Goal: Task Accomplishment & Management: Use online tool/utility

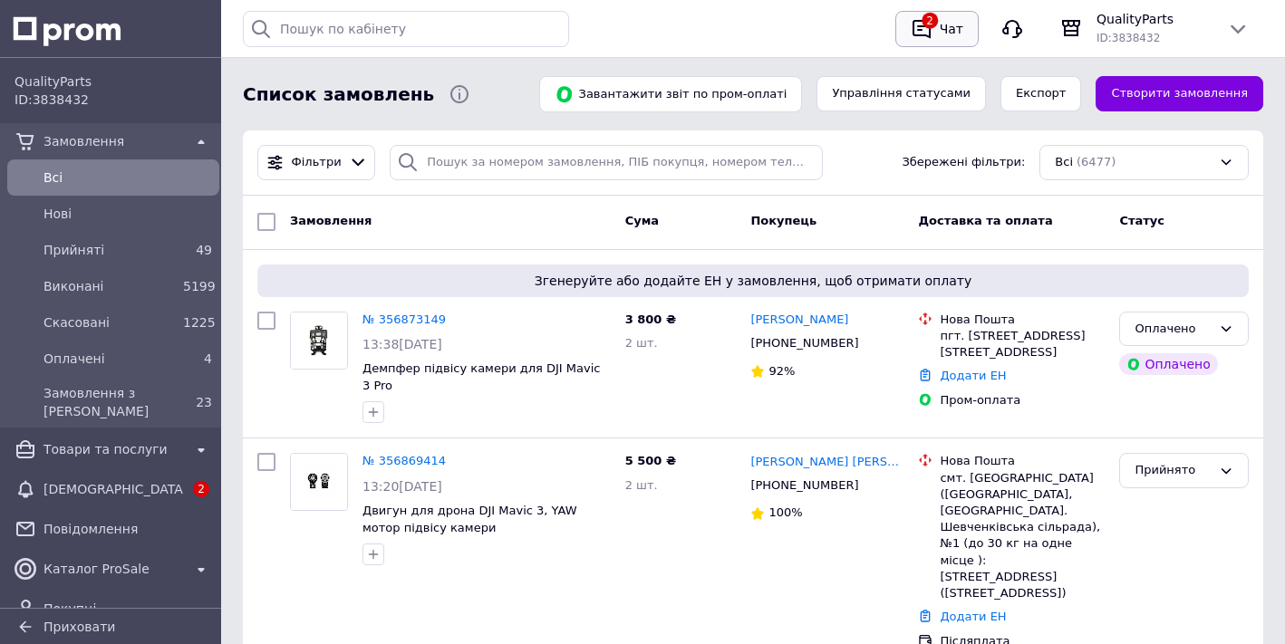
click at [932, 32] on icon "button" at bounding box center [922, 29] width 22 height 22
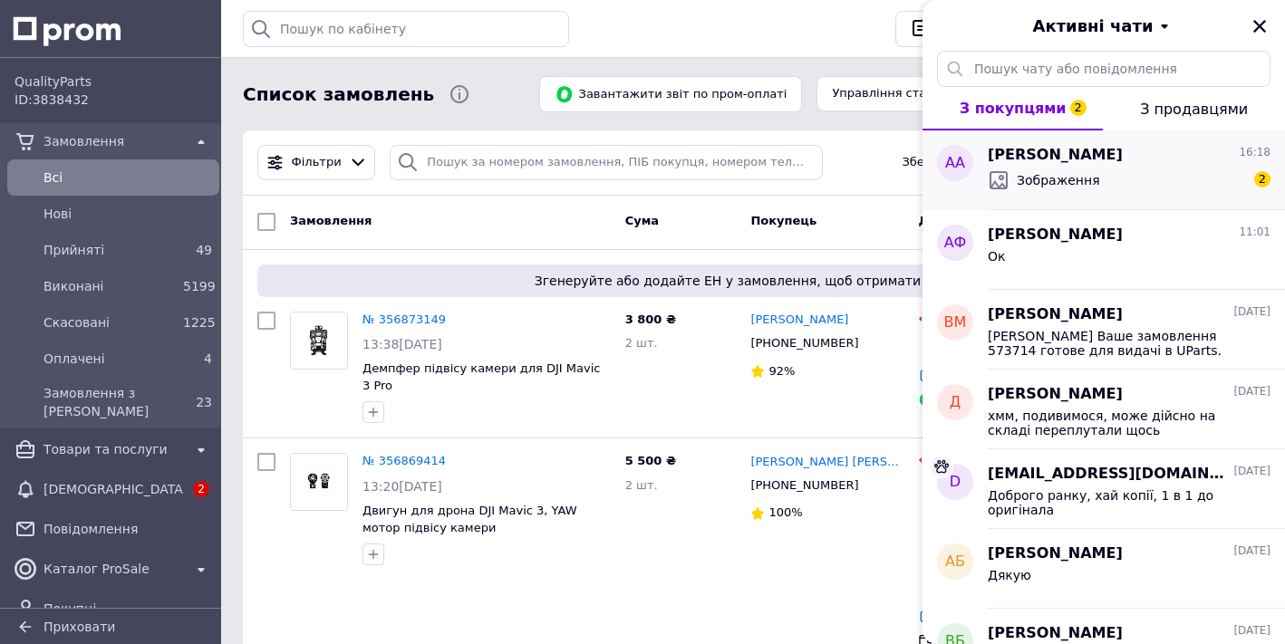
click at [1082, 182] on span "Зображення" at bounding box center [1058, 180] width 83 height 18
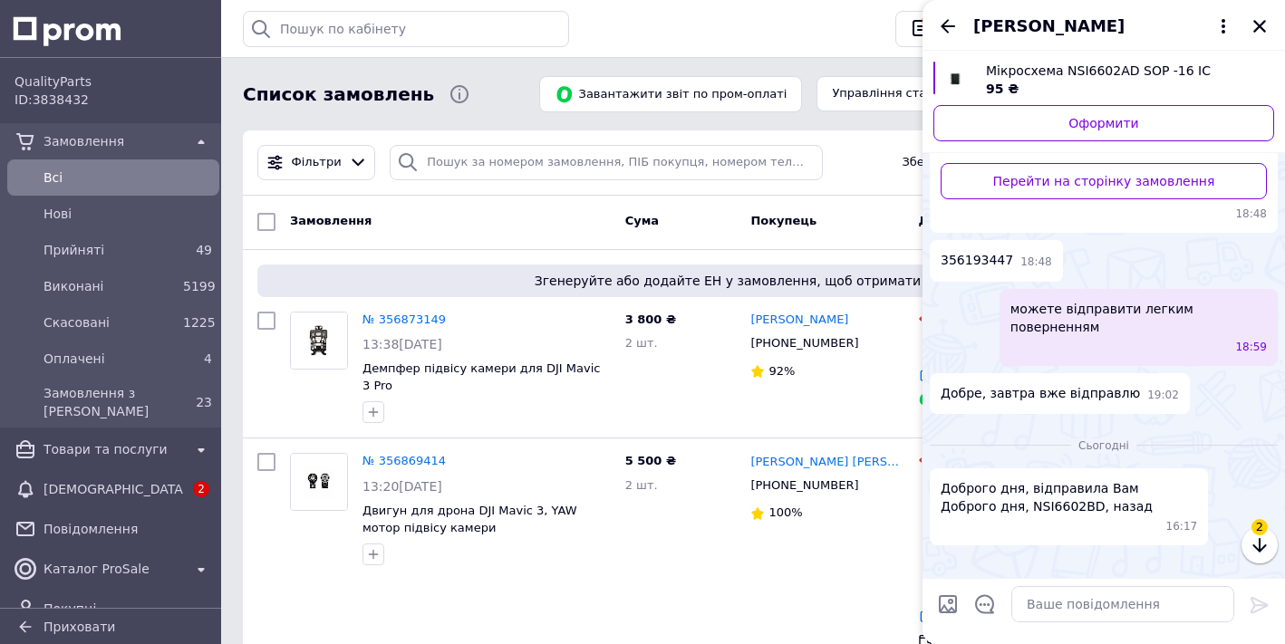
scroll to position [732, 0]
click at [1259, 29] on icon "Закрити" at bounding box center [1260, 26] width 16 height 16
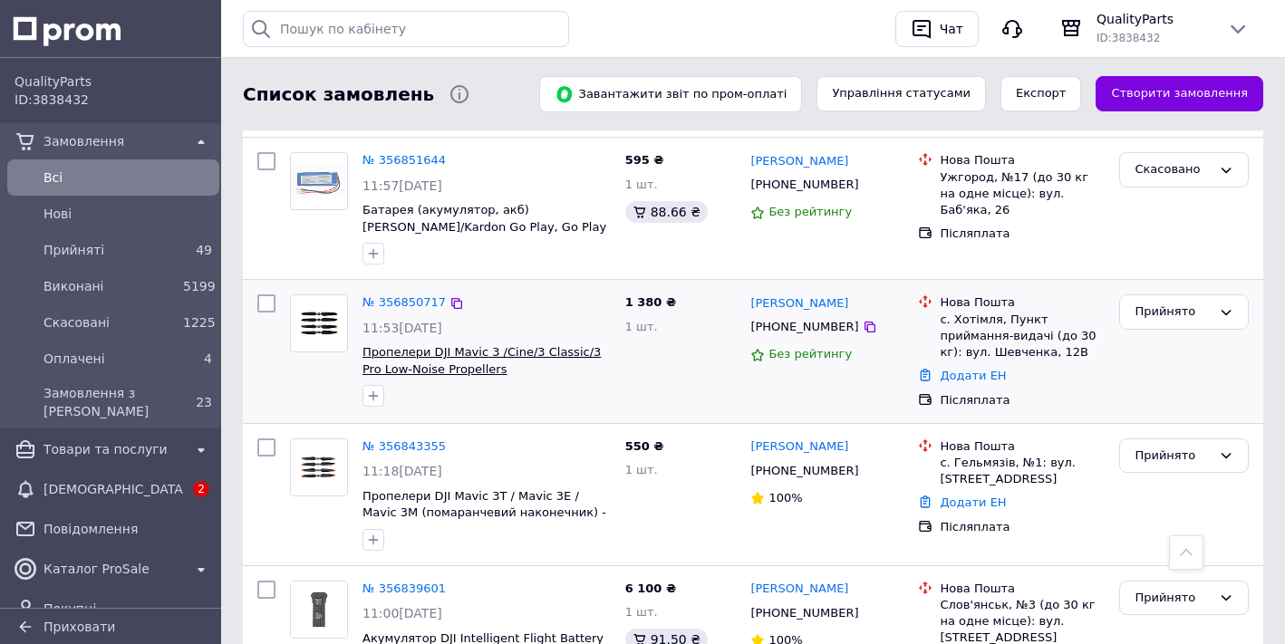
scroll to position [730, 0]
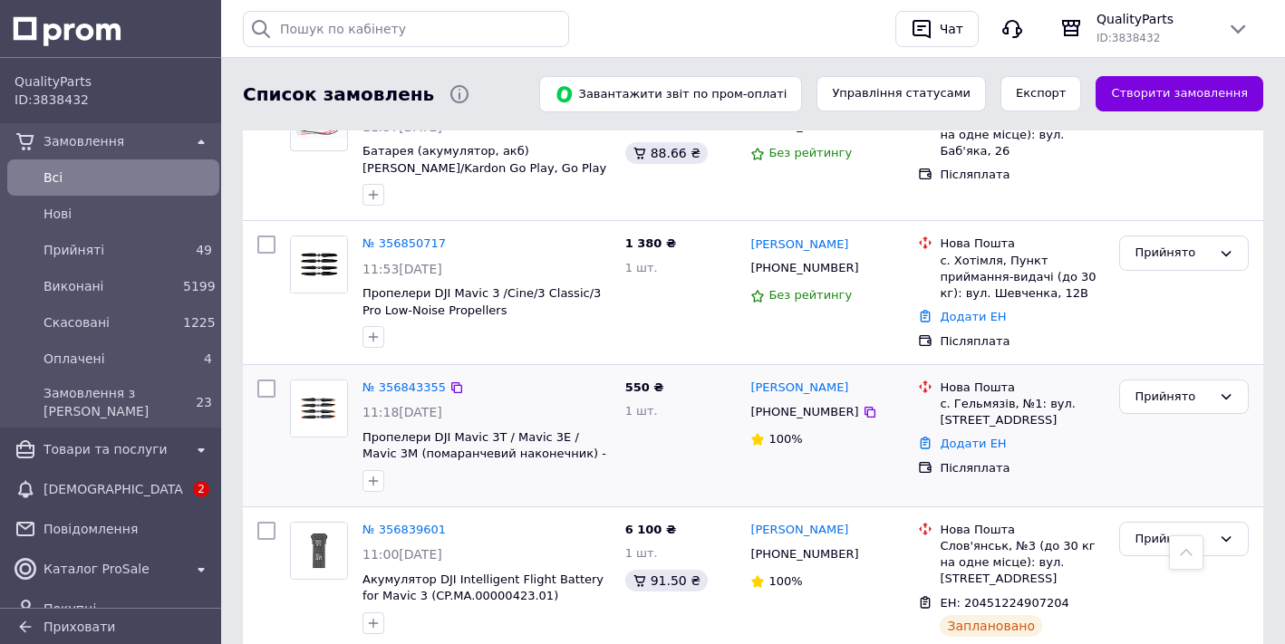
click at [979, 436] on div "Додати ЕН" at bounding box center [1022, 444] width 172 height 24
click at [975, 437] on link "Додати ЕН" at bounding box center [973, 444] width 66 height 14
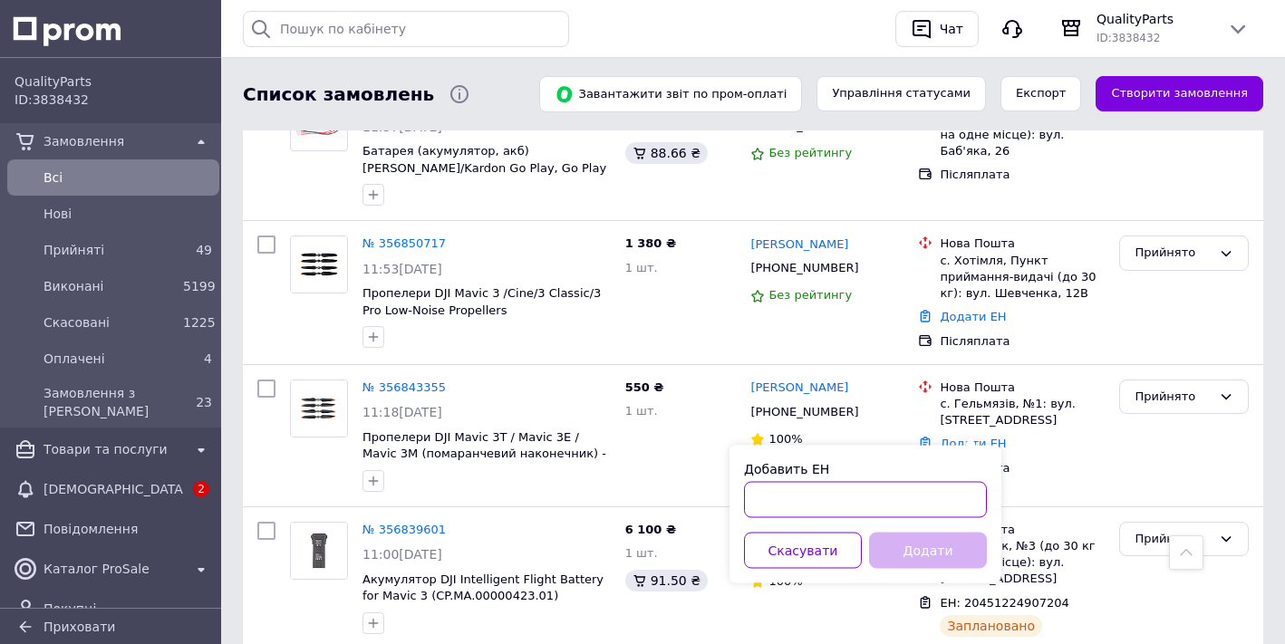
click at [777, 511] on input "Добавить ЕН" at bounding box center [865, 500] width 243 height 36
paste input "20451224838094"
type input "20451224838094"
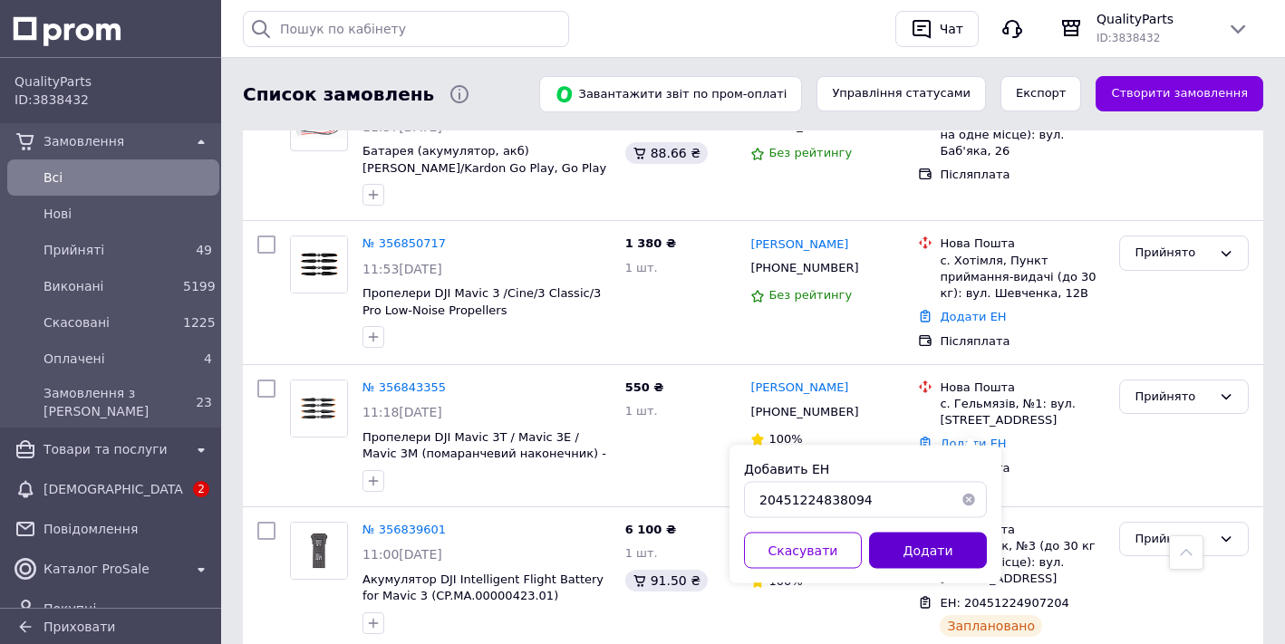
click at [910, 547] on button "Додати" at bounding box center [928, 551] width 118 height 36
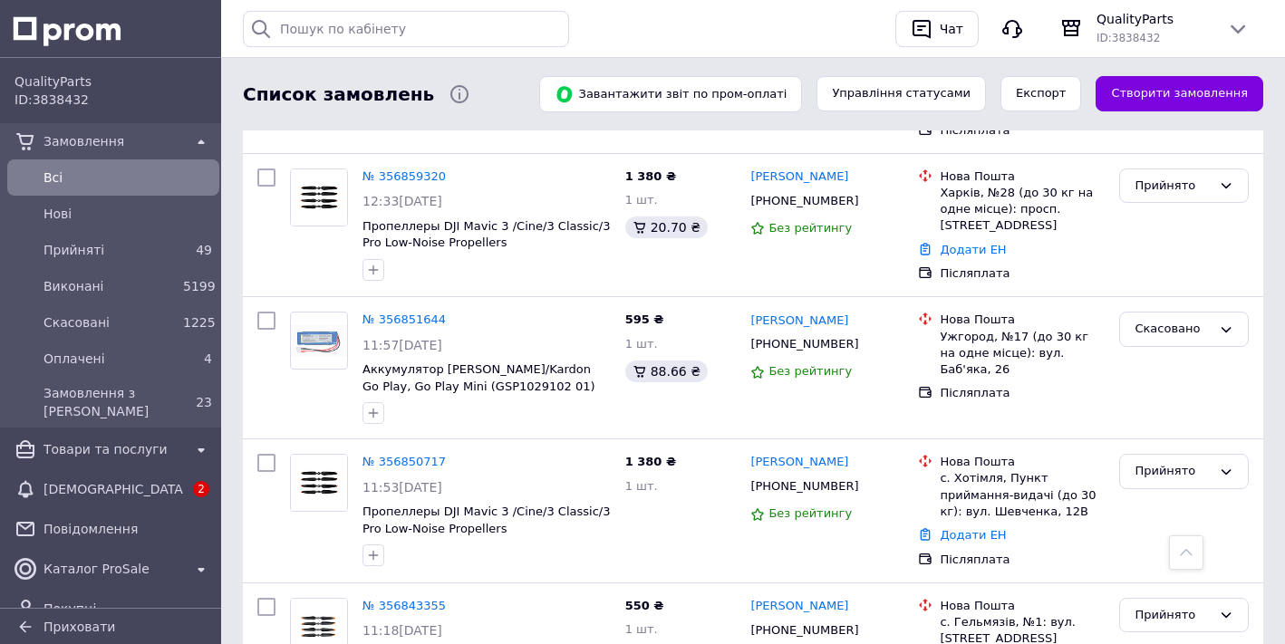
scroll to position [948, 0]
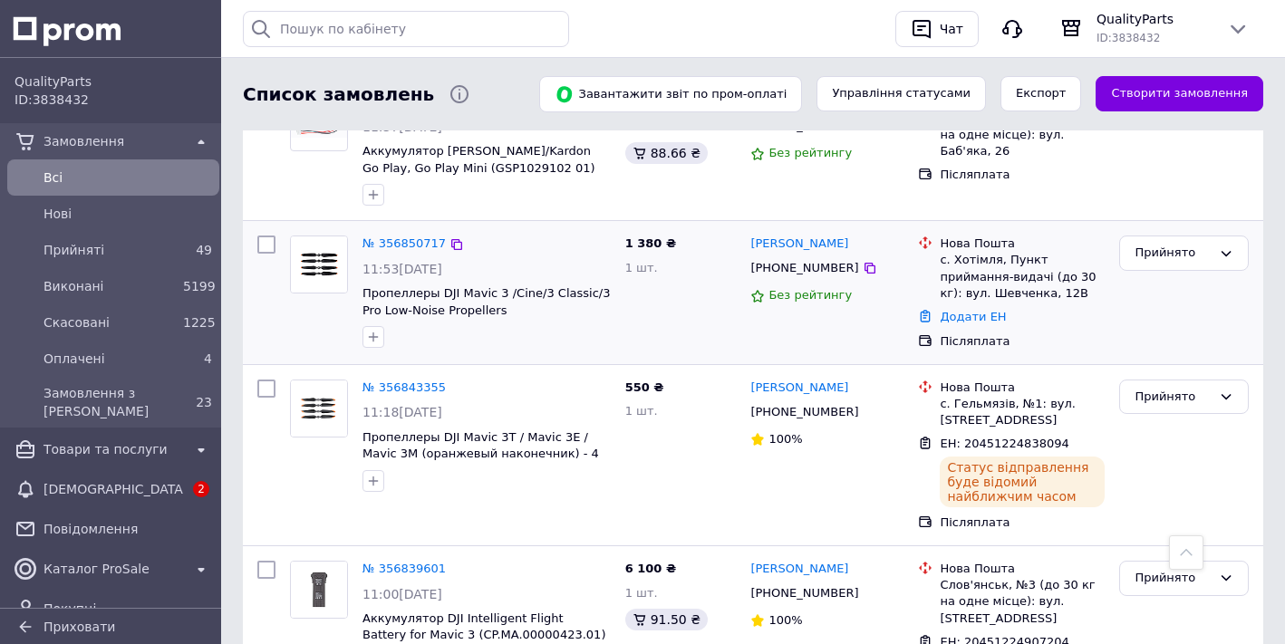
click at [993, 305] on div "Додати ЕН" at bounding box center [1022, 317] width 172 height 24
click at [987, 310] on link "Додати ЕН" at bounding box center [973, 317] width 66 height 14
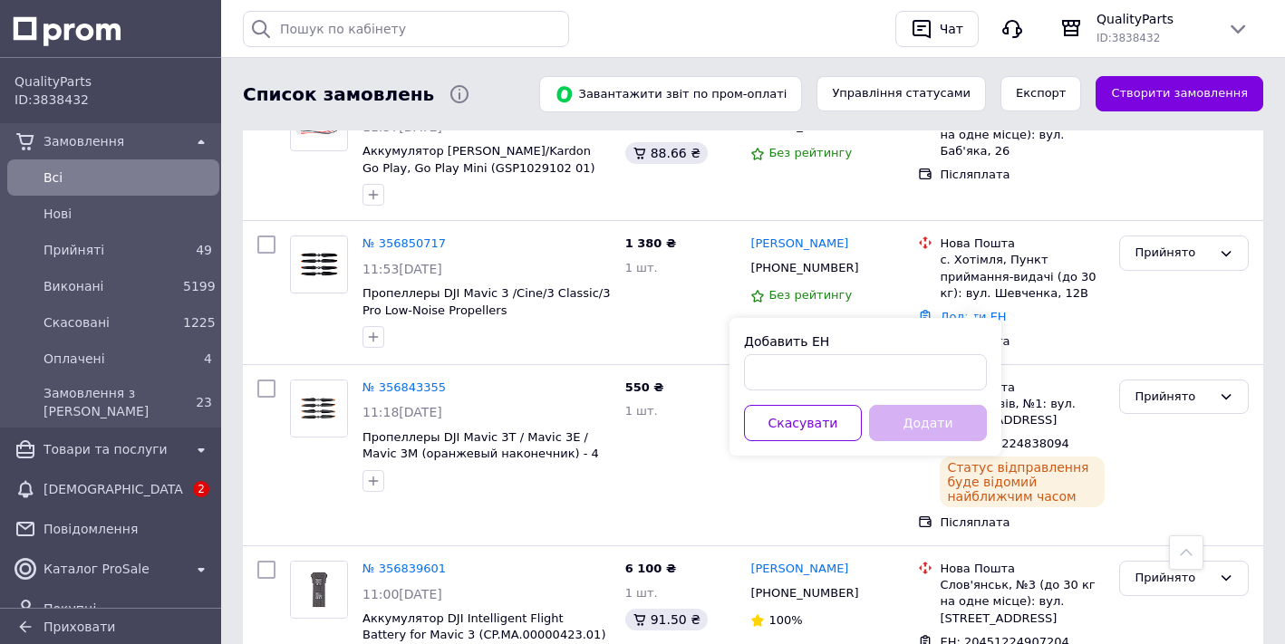
click at [815, 395] on div "Добавить ЕН Скасувати Додати" at bounding box center [866, 387] width 272 height 138
click at [819, 382] on input "Добавить ЕН" at bounding box center [865, 372] width 243 height 36
paste input "20451224876744"
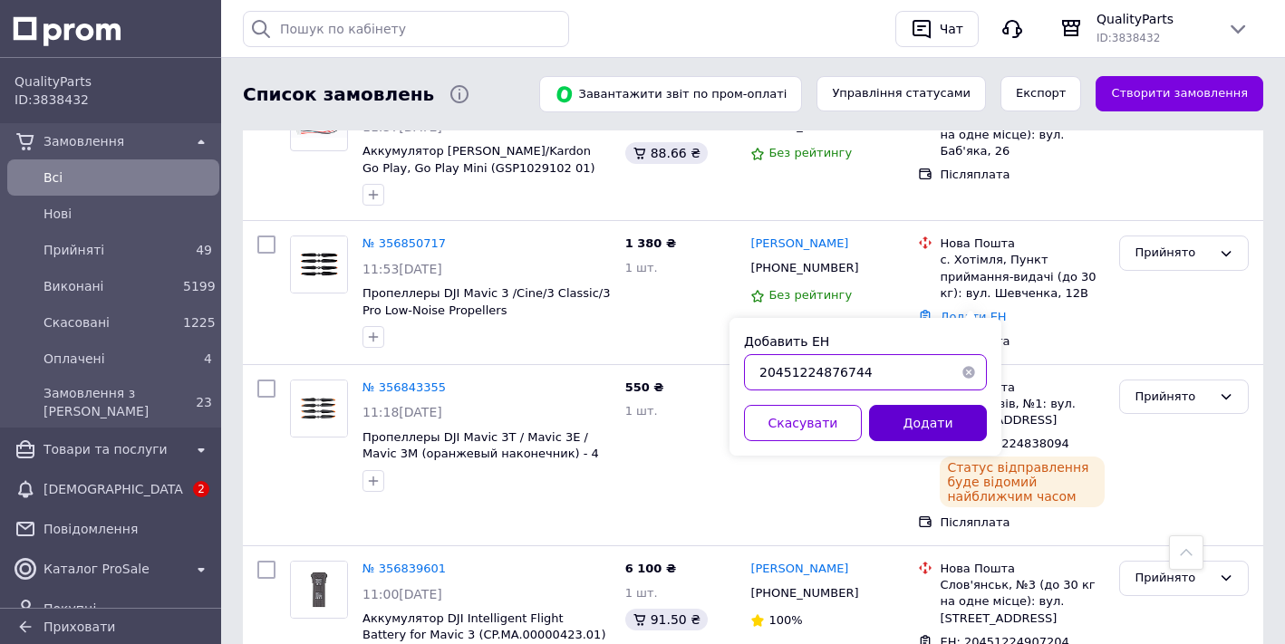
type input "20451224876744"
click at [915, 421] on button "Додати" at bounding box center [928, 423] width 118 height 36
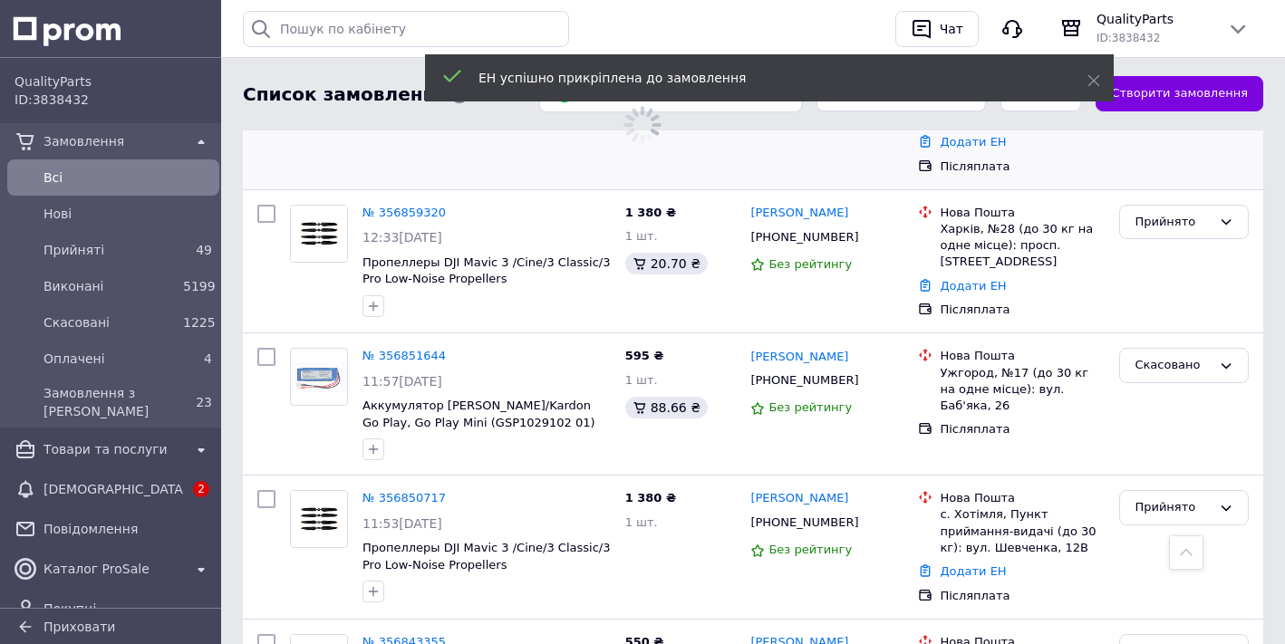
scroll to position [693, 0]
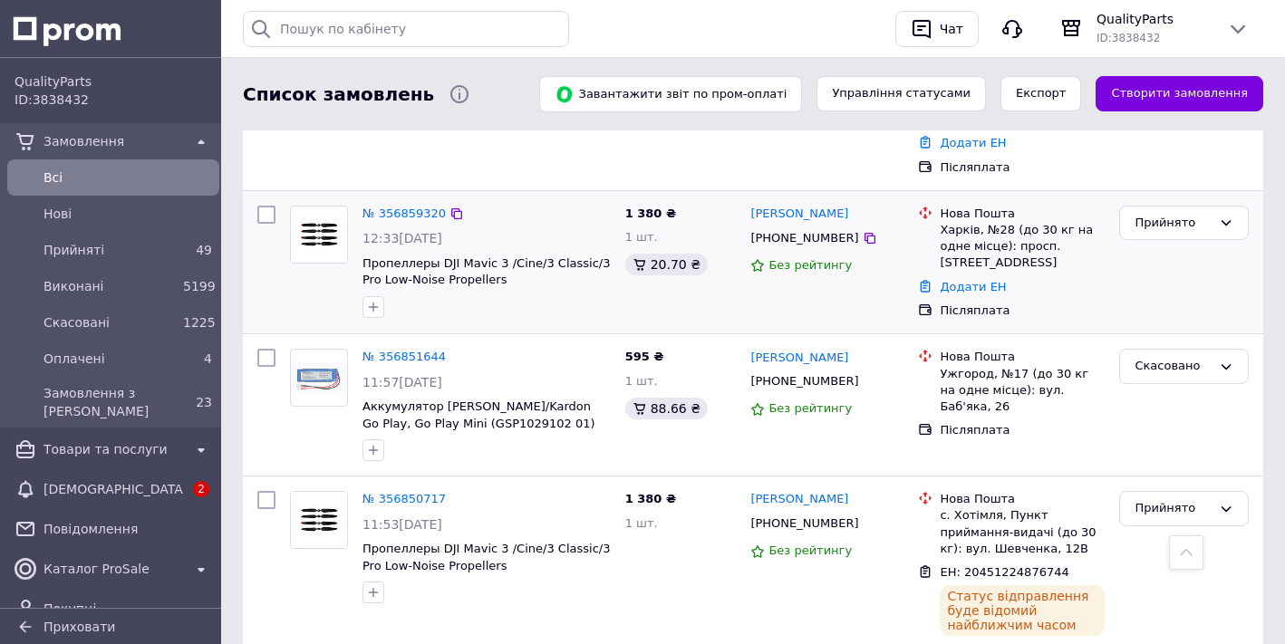
drag, startPoint x: 984, startPoint y: 255, endPoint x: 973, endPoint y: 280, distance: 28.0
click at [984, 255] on li "Нова Пошта Харків, №28 (до 30 кг на одне місце): просп. [STREET_ADDRESS]" at bounding box center [1011, 238] width 187 height 73
click at [972, 281] on div "Додати ЕН" at bounding box center [1022, 288] width 172 height 24
click at [947, 280] on link "Додати ЕН" at bounding box center [973, 287] width 66 height 14
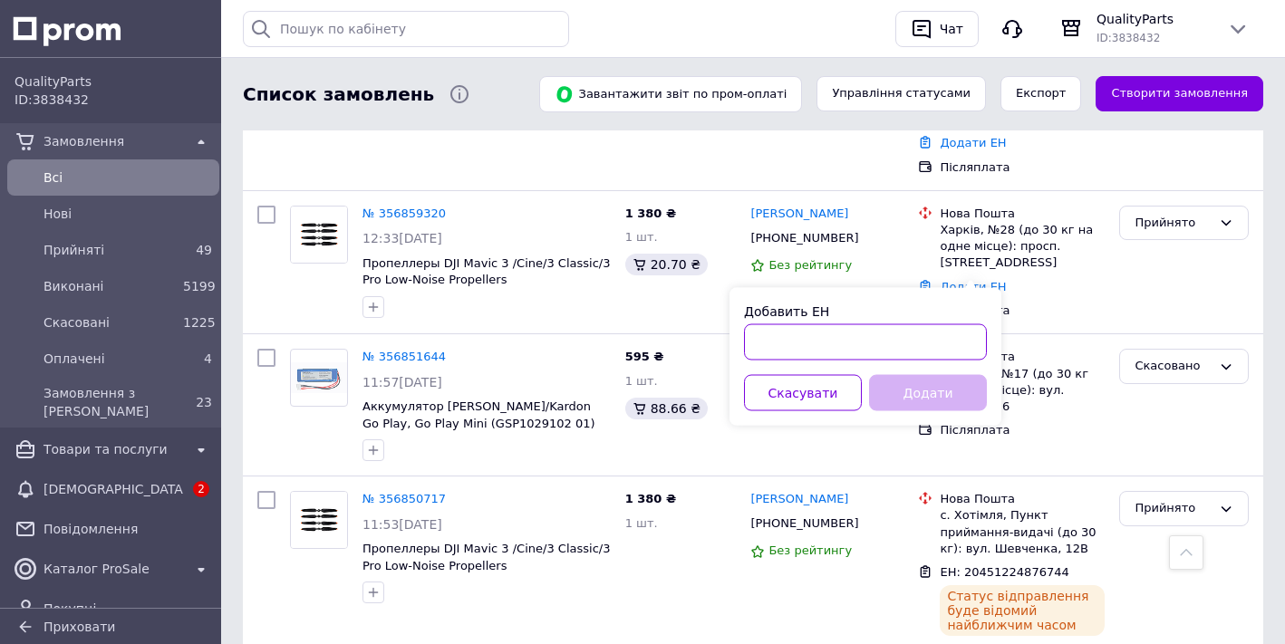
click at [761, 336] on input "Добавить ЕН" at bounding box center [865, 343] width 243 height 36
paste input "20451224937151"
click at [793, 342] on input "20451224937151" at bounding box center [865, 343] width 243 height 36
type input "20451224937151"
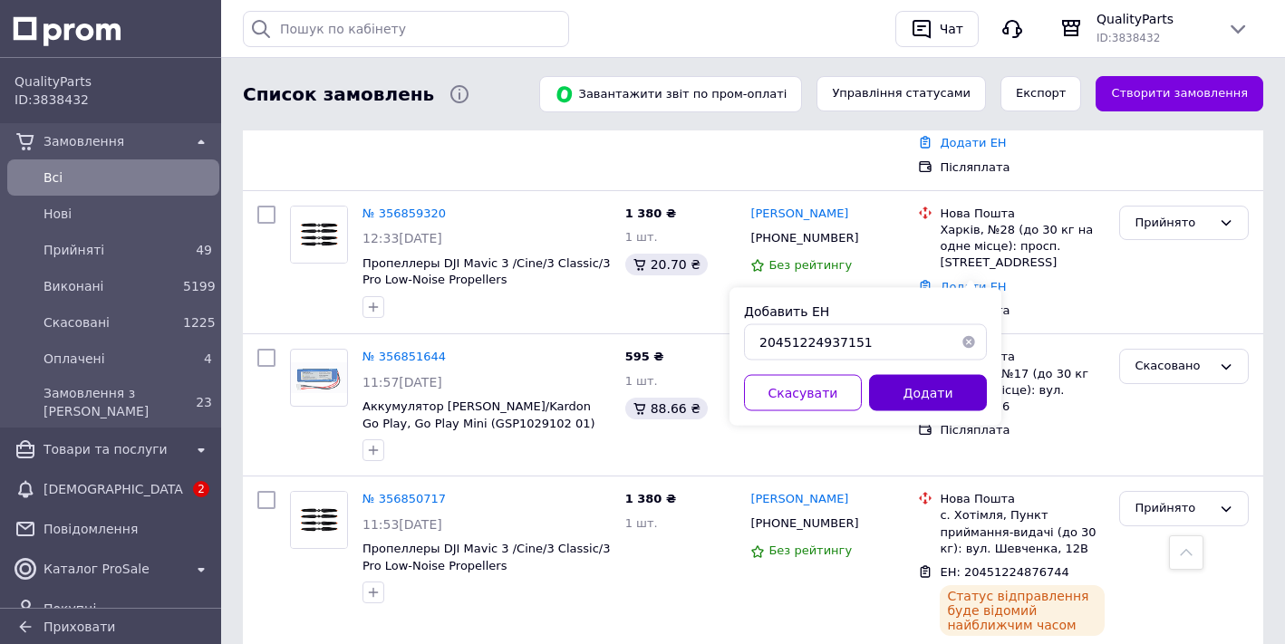
click at [932, 392] on button "Додати" at bounding box center [928, 393] width 118 height 36
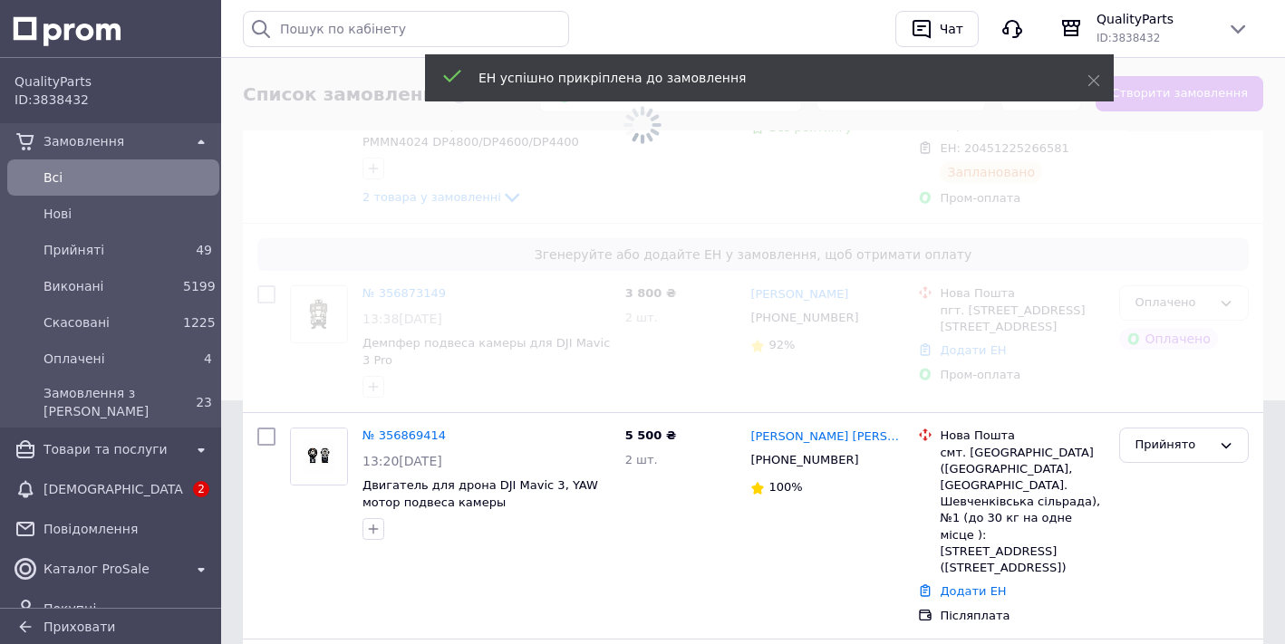
scroll to position [256, 0]
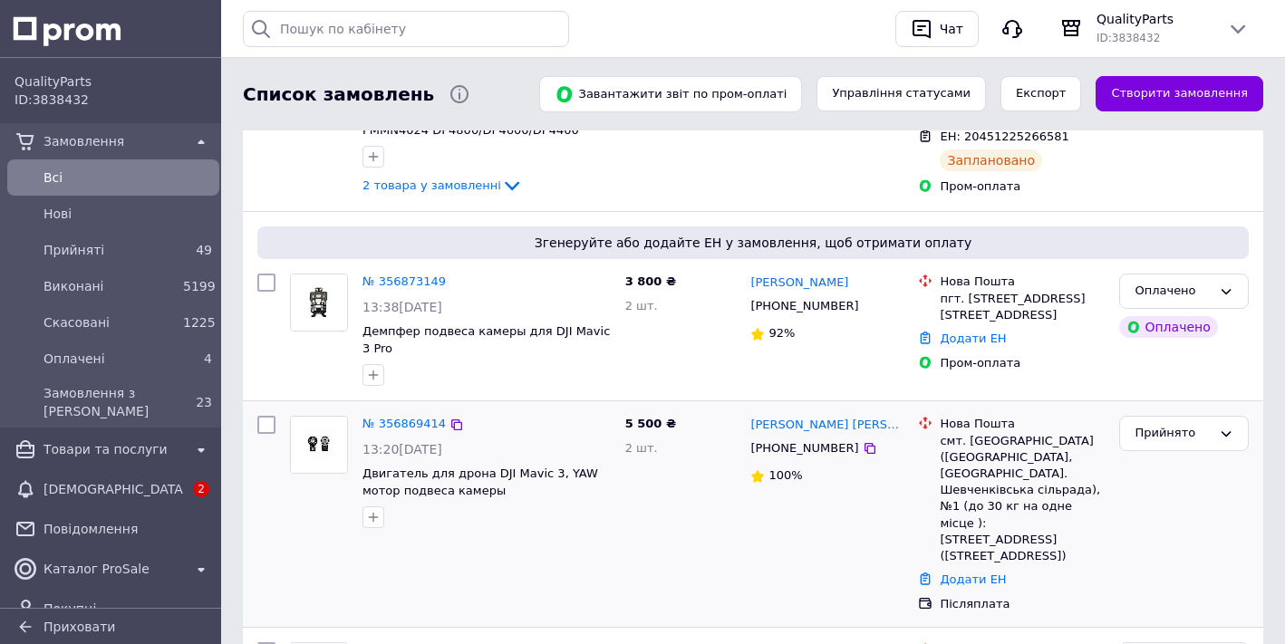
drag, startPoint x: 964, startPoint y: 557, endPoint x: 972, endPoint y: 572, distance: 17.0
click at [967, 568] on div "Додати ЕН" at bounding box center [1022, 580] width 172 height 24
click at [972, 573] on div "Додати ЕН" at bounding box center [1022, 580] width 172 height 24
click at [972, 573] on link "Додати ЕН" at bounding box center [973, 580] width 66 height 14
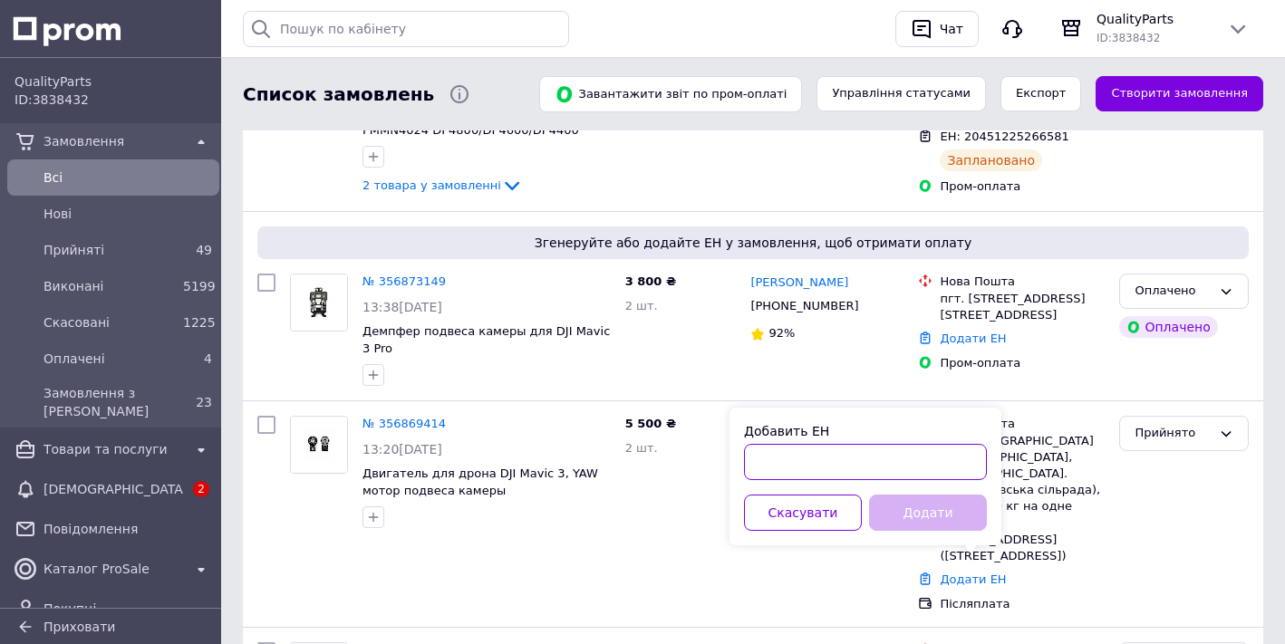
click at [761, 462] on input "Добавить ЕН" at bounding box center [865, 462] width 243 height 36
paste input "20451225049017"
type input "20451225049017"
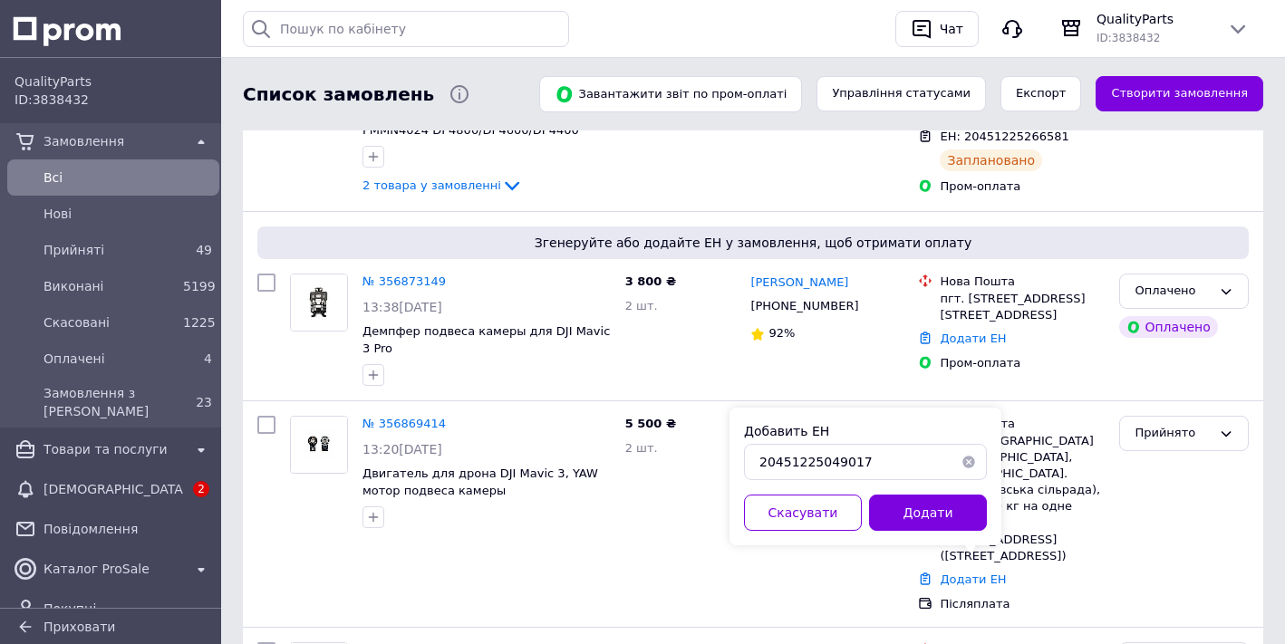
click at [924, 510] on button "Додати" at bounding box center [928, 513] width 118 height 36
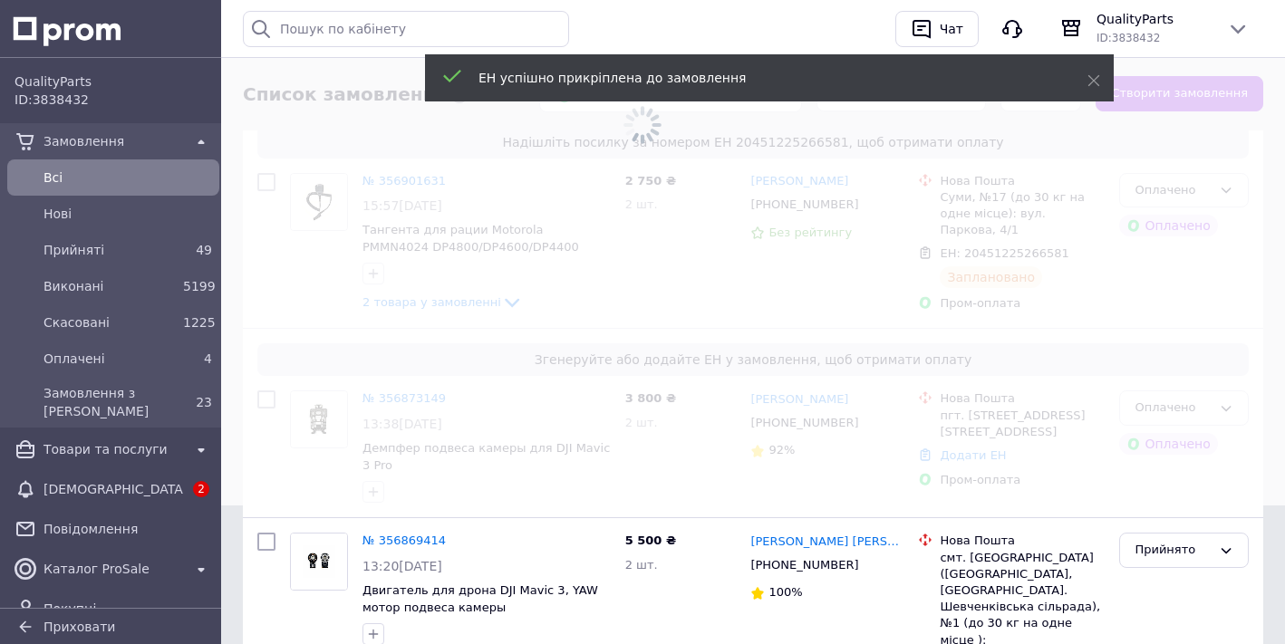
scroll to position [139, 0]
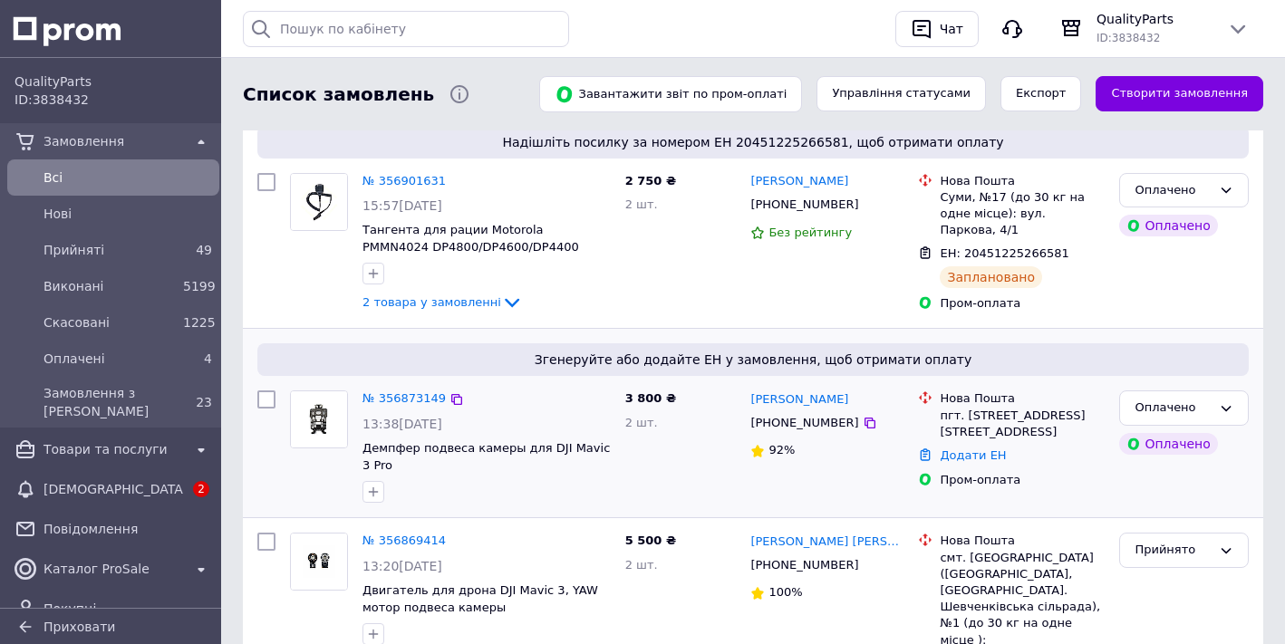
click at [987, 464] on div "Додати ЕН" at bounding box center [1022, 456] width 172 height 24
click at [984, 460] on link "Додати ЕН" at bounding box center [973, 456] width 66 height 14
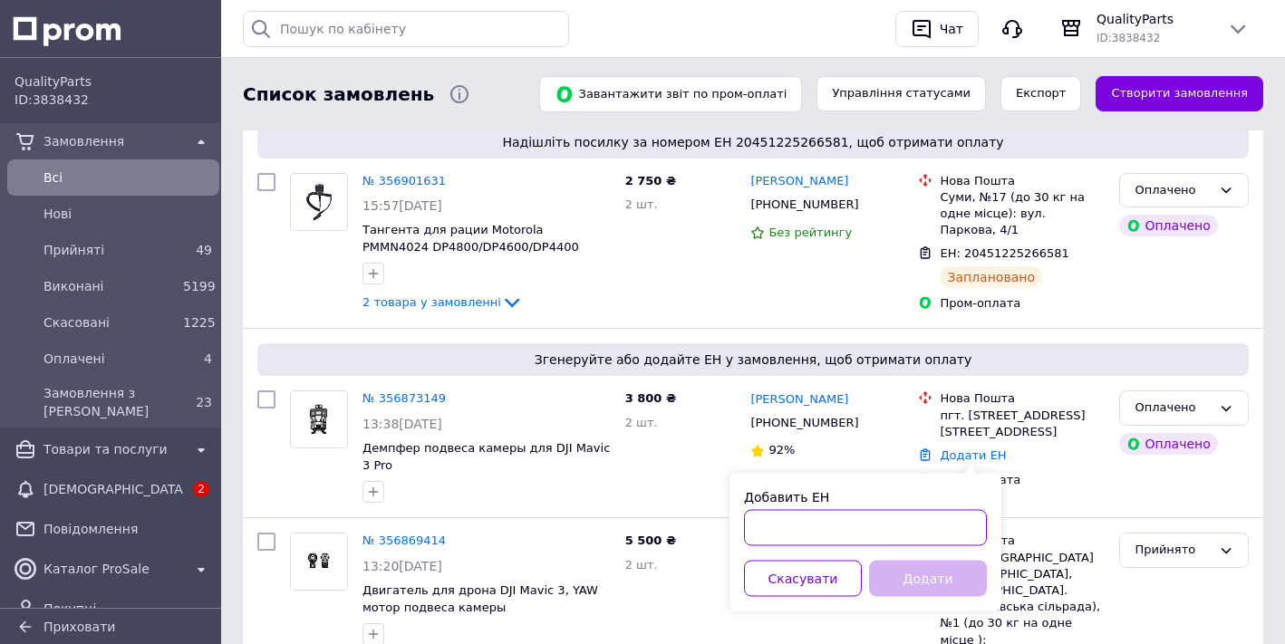
click at [805, 538] on input "Добавить ЕН" at bounding box center [865, 528] width 243 height 36
paste input "20451225054223"
type input "20451225054223"
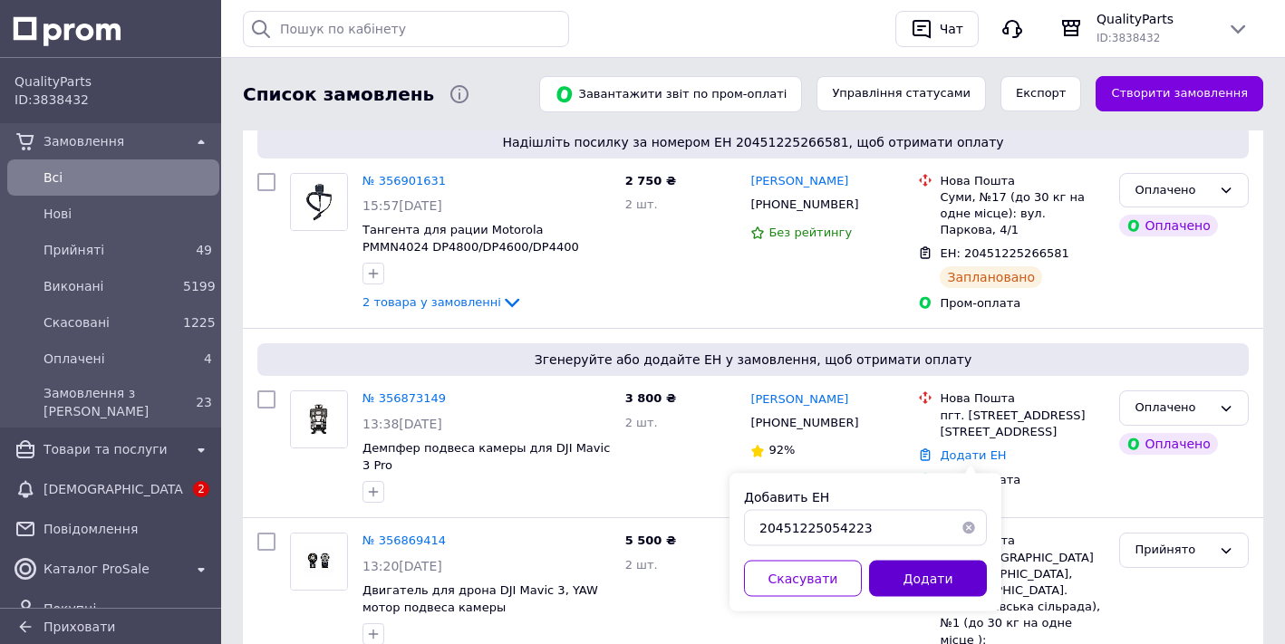
click at [932, 577] on button "Додати" at bounding box center [928, 579] width 118 height 36
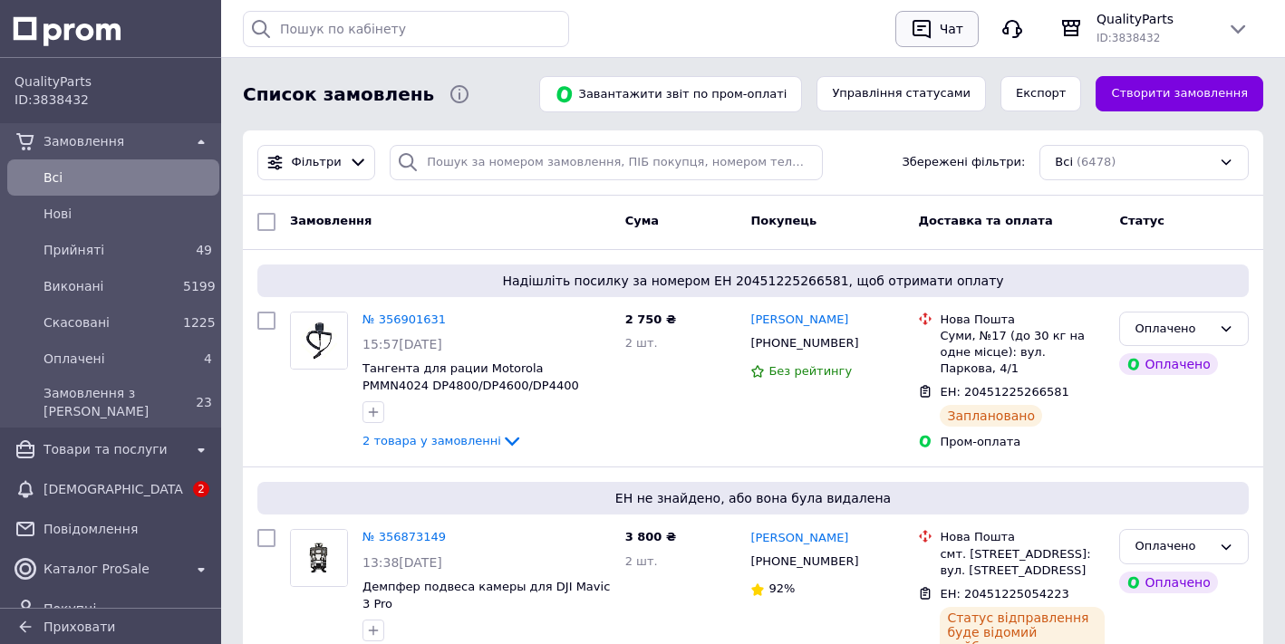
click at [975, 40] on button "Чат" at bounding box center [937, 29] width 83 height 36
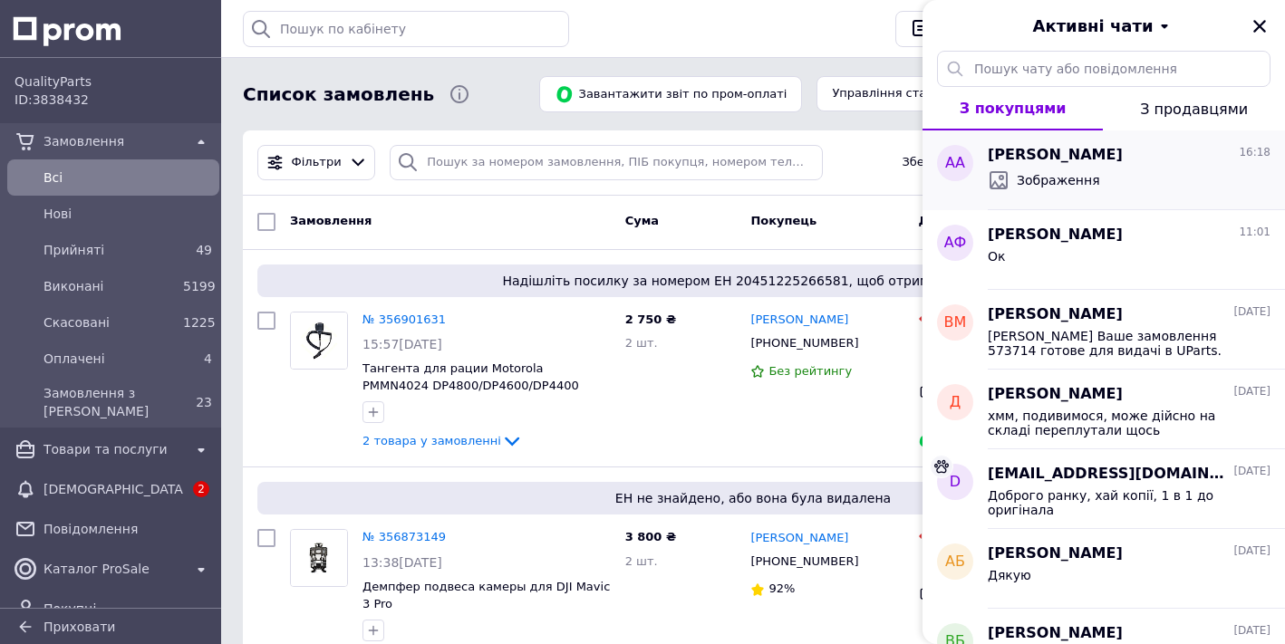
click at [1045, 168] on div "Зображення" at bounding box center [1129, 180] width 283 height 29
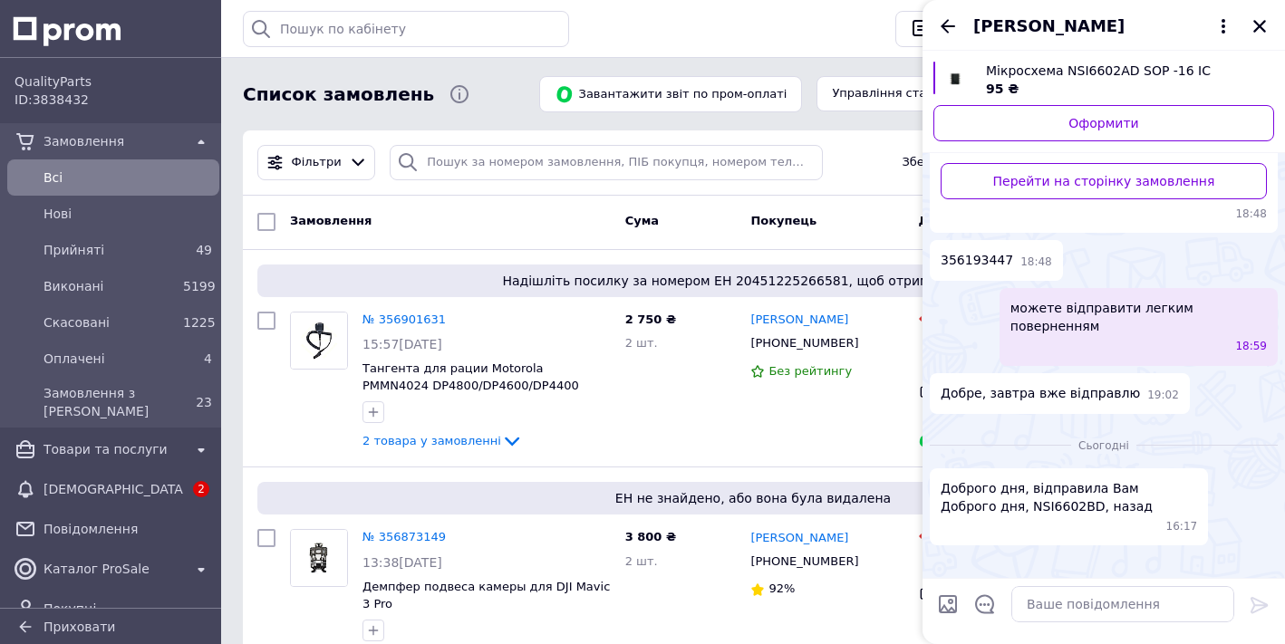
scroll to position [699, 0]
click at [945, 556] on img at bounding box center [937, 563] width 15 height 15
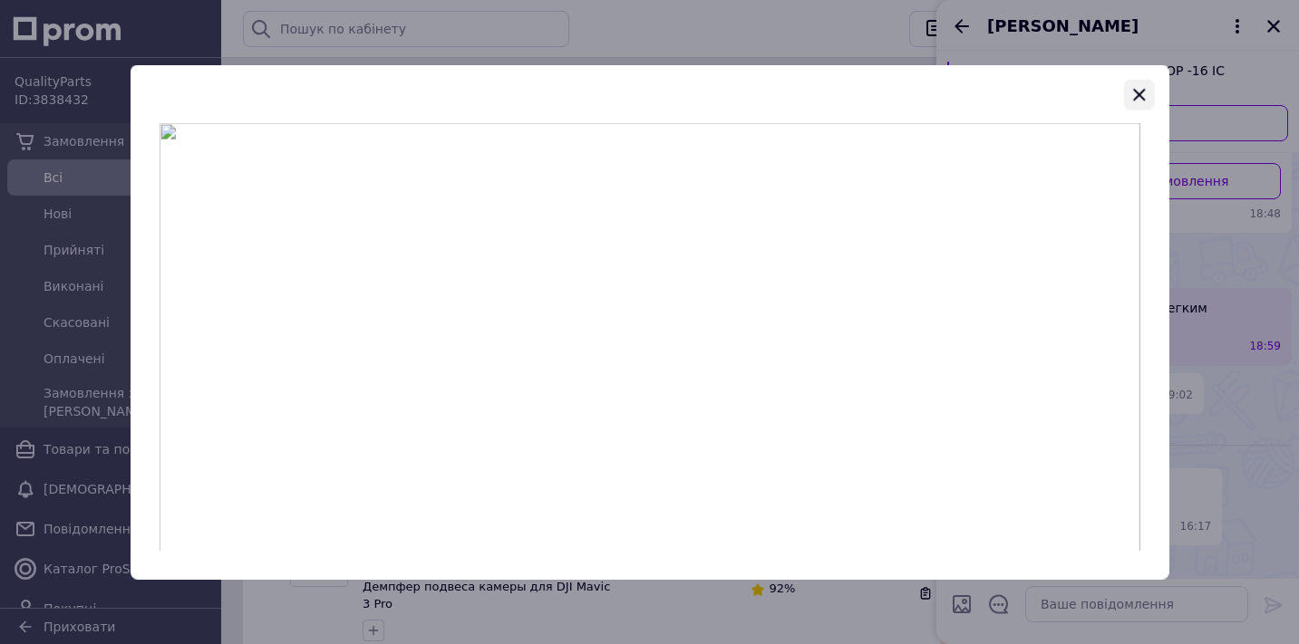
click at [1135, 102] on icon "button" at bounding box center [1140, 94] width 22 height 22
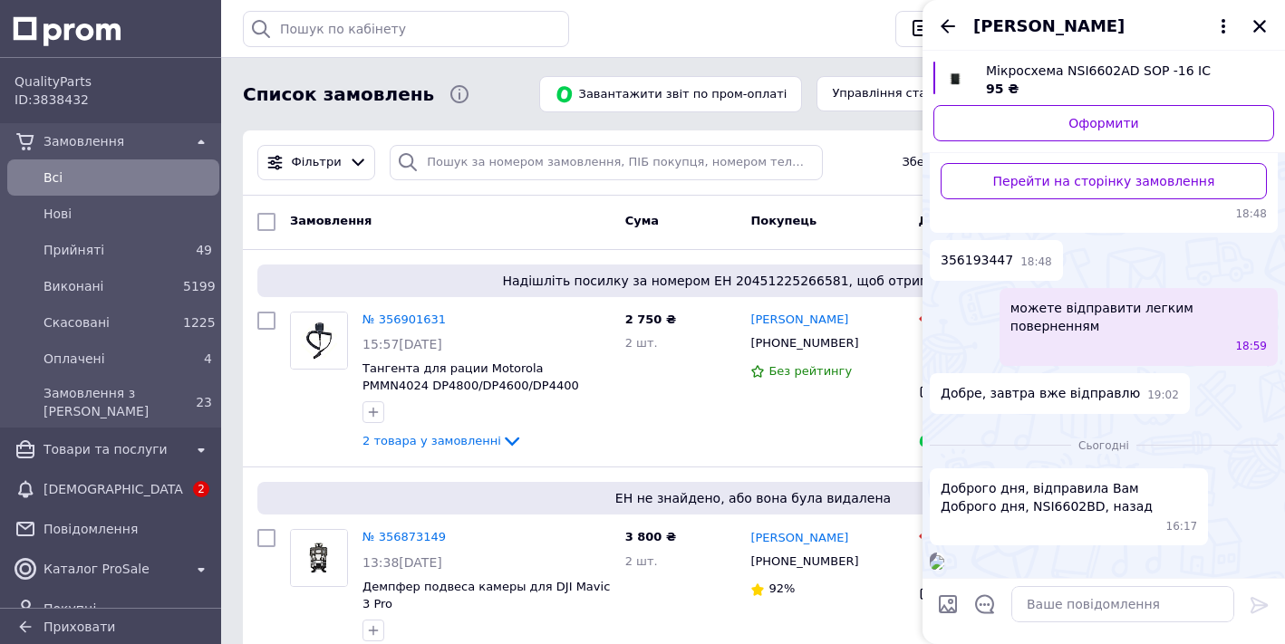
click at [954, 28] on icon "Назад" at bounding box center [948, 26] width 22 height 22
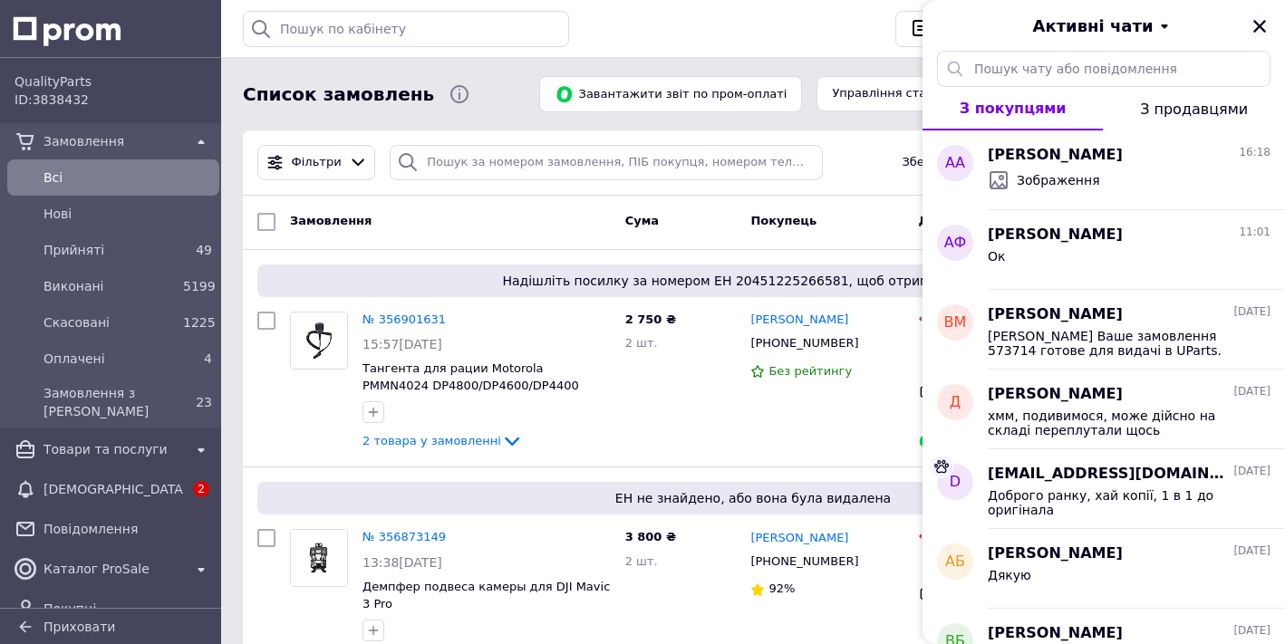
click at [1257, 31] on icon "Закрити" at bounding box center [1260, 26] width 16 height 16
